Goal: Task Accomplishment & Management: Complete application form

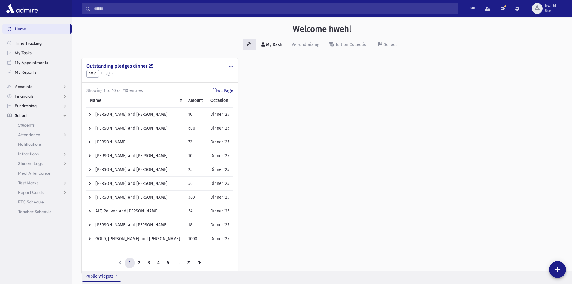
click at [21, 135] on span "Attendance" at bounding box center [29, 134] width 22 height 5
click at [23, 142] on link "Entry" at bounding box center [36, 144] width 69 height 10
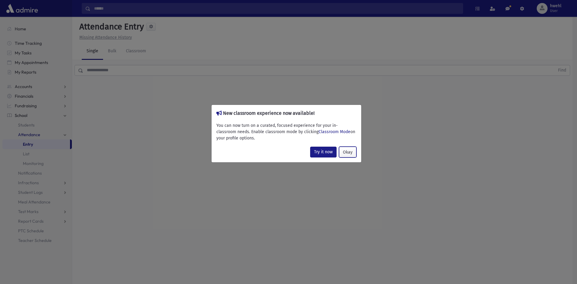
click at [344, 151] on button "Okay" at bounding box center [347, 152] width 17 height 11
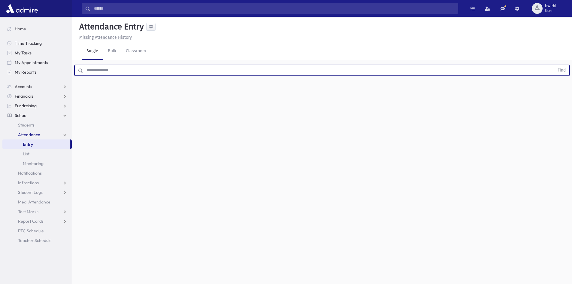
click at [108, 69] on input "text" at bounding box center [318, 70] width 471 height 11
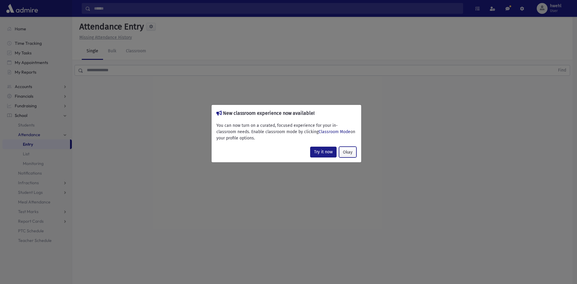
click at [345, 155] on button "Okay" at bounding box center [347, 152] width 17 height 11
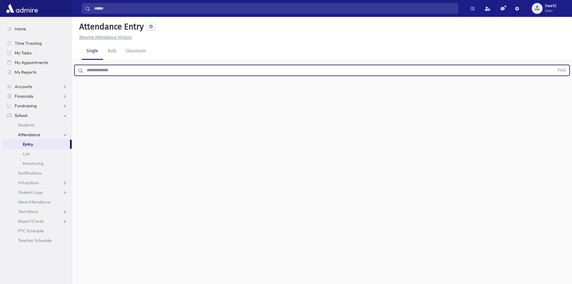
click at [106, 73] on input "text" at bounding box center [318, 70] width 471 height 11
click at [554, 65] on button "Find" at bounding box center [561, 70] width 15 height 10
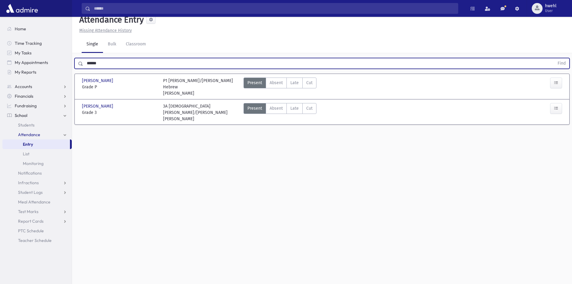
scroll to position [14, 0]
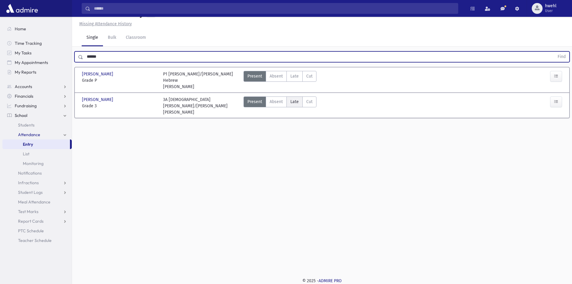
click at [298, 101] on span "Late" at bounding box center [294, 102] width 8 height 6
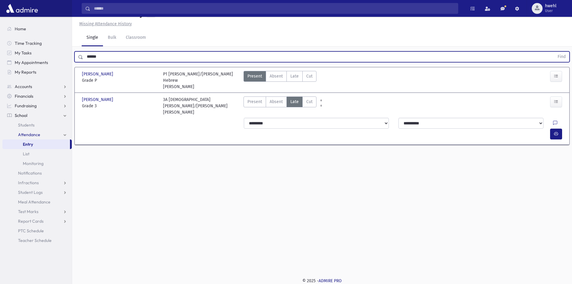
drag, startPoint x: 106, startPoint y: 59, endPoint x: 85, endPoint y: 60, distance: 21.1
click at [85, 60] on input "******" at bounding box center [318, 56] width 471 height 11
click at [554, 52] on button "Find" at bounding box center [561, 57] width 15 height 10
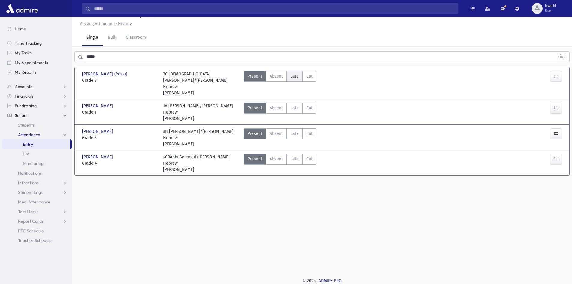
click at [296, 77] on span "Late" at bounding box center [294, 76] width 8 height 6
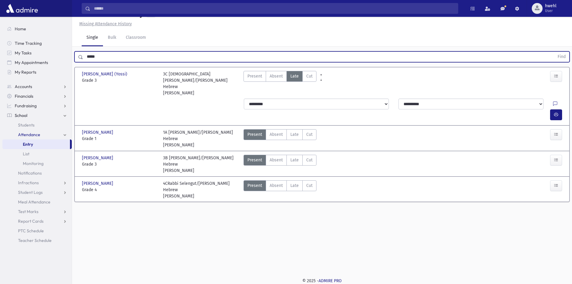
drag, startPoint x: 211, startPoint y: 59, endPoint x: 75, endPoint y: 53, distance: 135.9
click at [75, 53] on div "***** Find" at bounding box center [321, 56] width 495 height 11
click at [554, 52] on button "Find" at bounding box center [561, 57] width 15 height 10
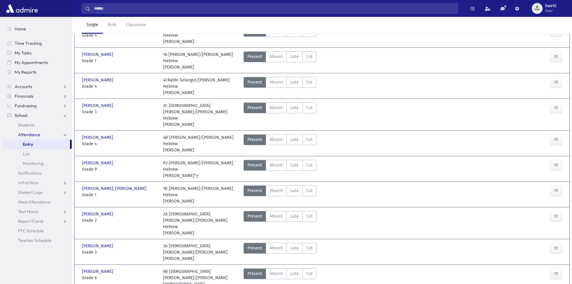
scroll to position [62, 0]
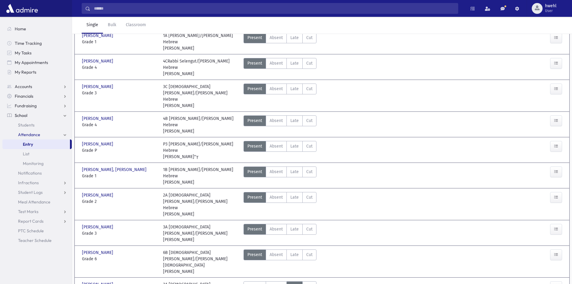
scroll to position [78, 0]
click at [295, 85] on span "Late" at bounding box center [294, 88] width 8 height 6
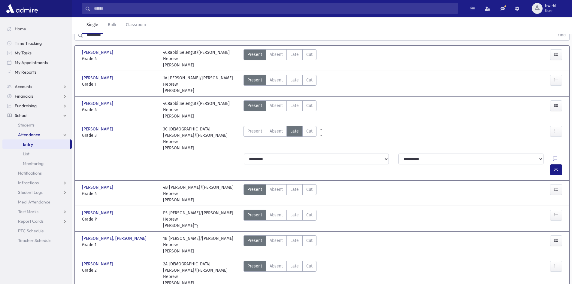
scroll to position [0, 0]
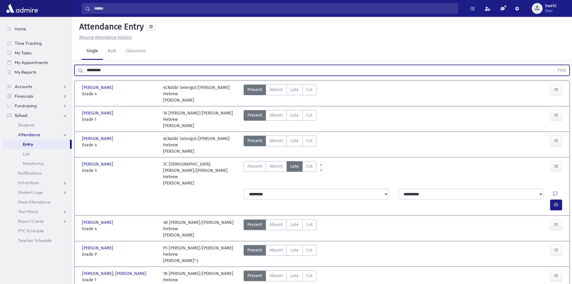
drag, startPoint x: 126, startPoint y: 69, endPoint x: 77, endPoint y: 65, distance: 48.8
click at [77, 65] on div "********* Find" at bounding box center [321, 70] width 495 height 11
type input "****"
click at [554, 65] on button "Find" at bounding box center [561, 70] width 15 height 10
